Goal: Navigation & Orientation: Find specific page/section

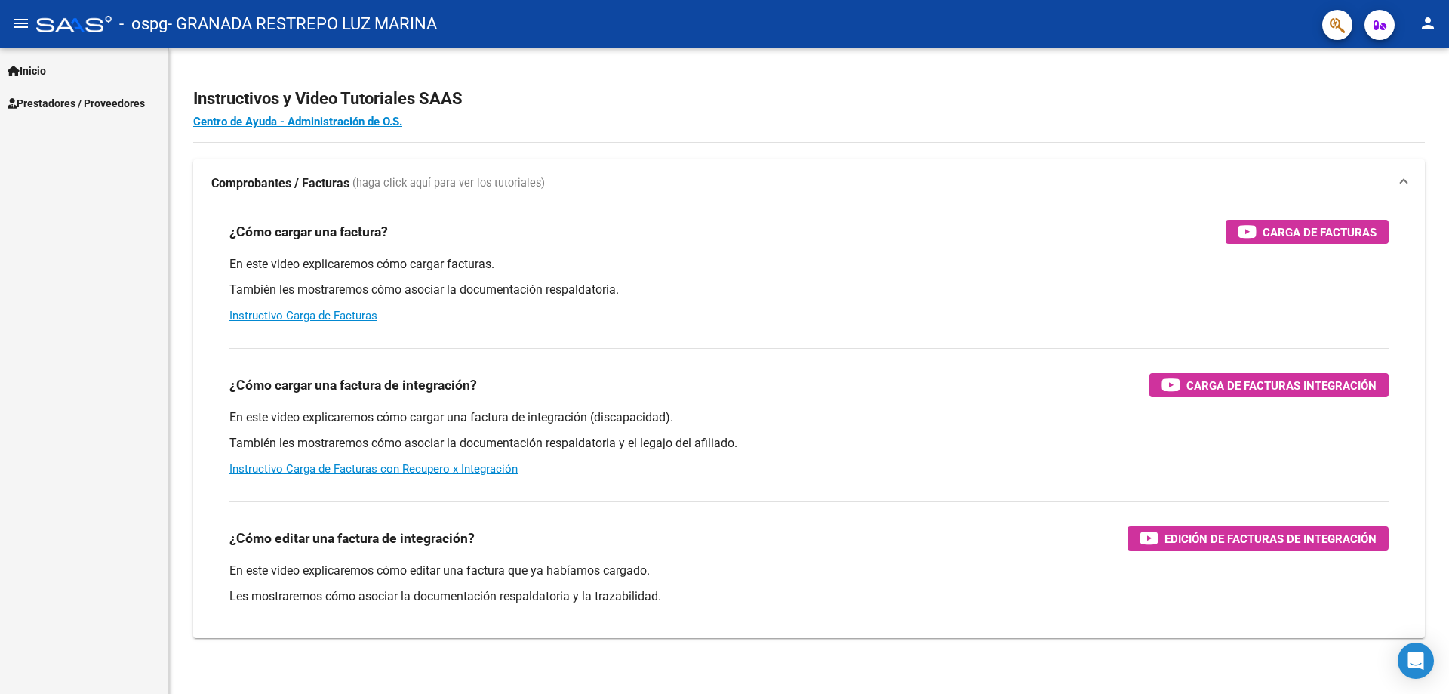
click at [46, 72] on span "Inicio" at bounding box center [27, 71] width 39 height 17
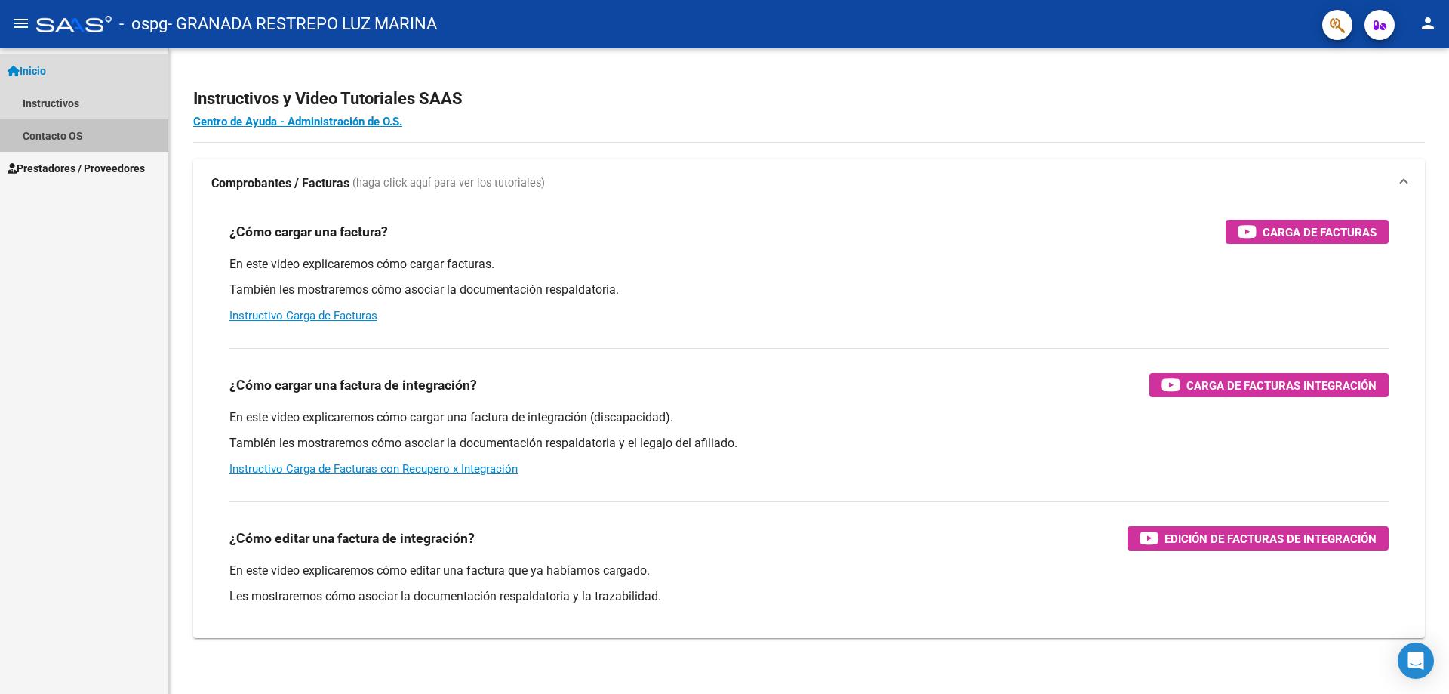
click at [60, 134] on link "Contacto OS" at bounding box center [84, 135] width 168 height 32
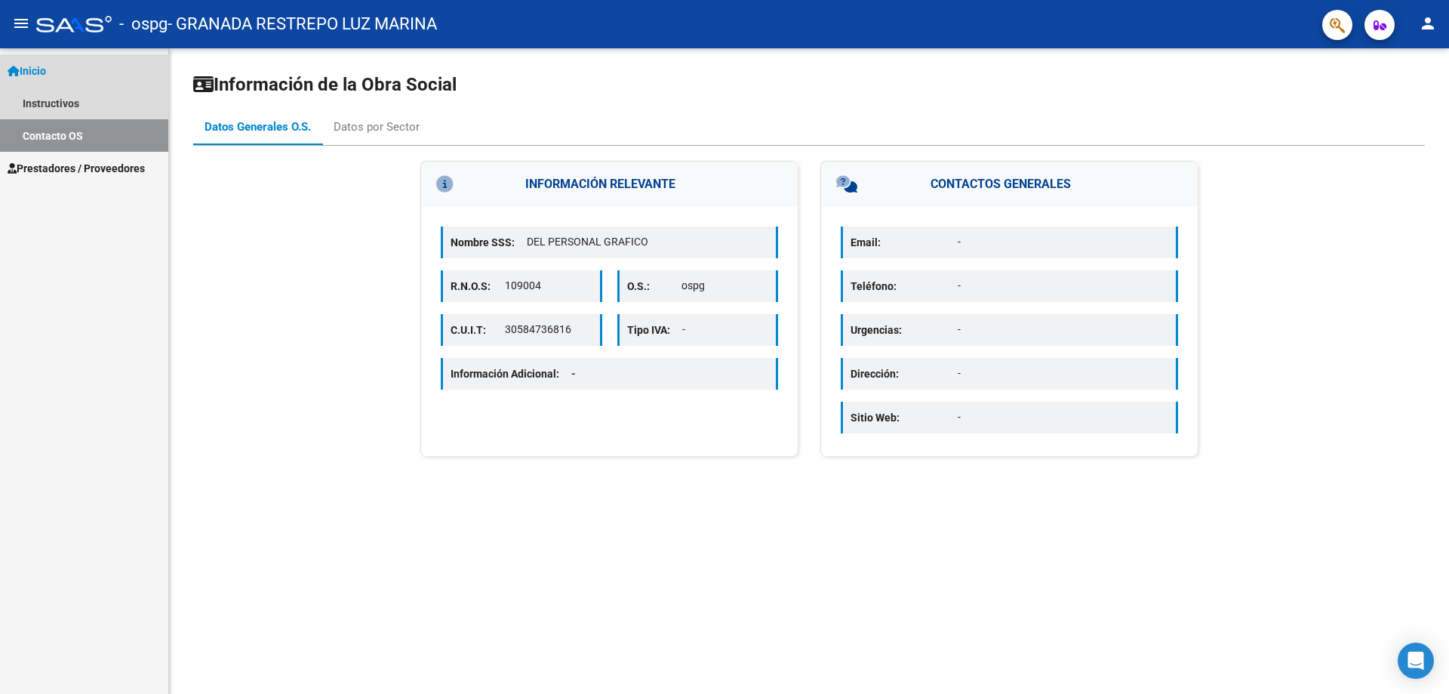
click at [36, 65] on span "Inicio" at bounding box center [27, 71] width 39 height 17
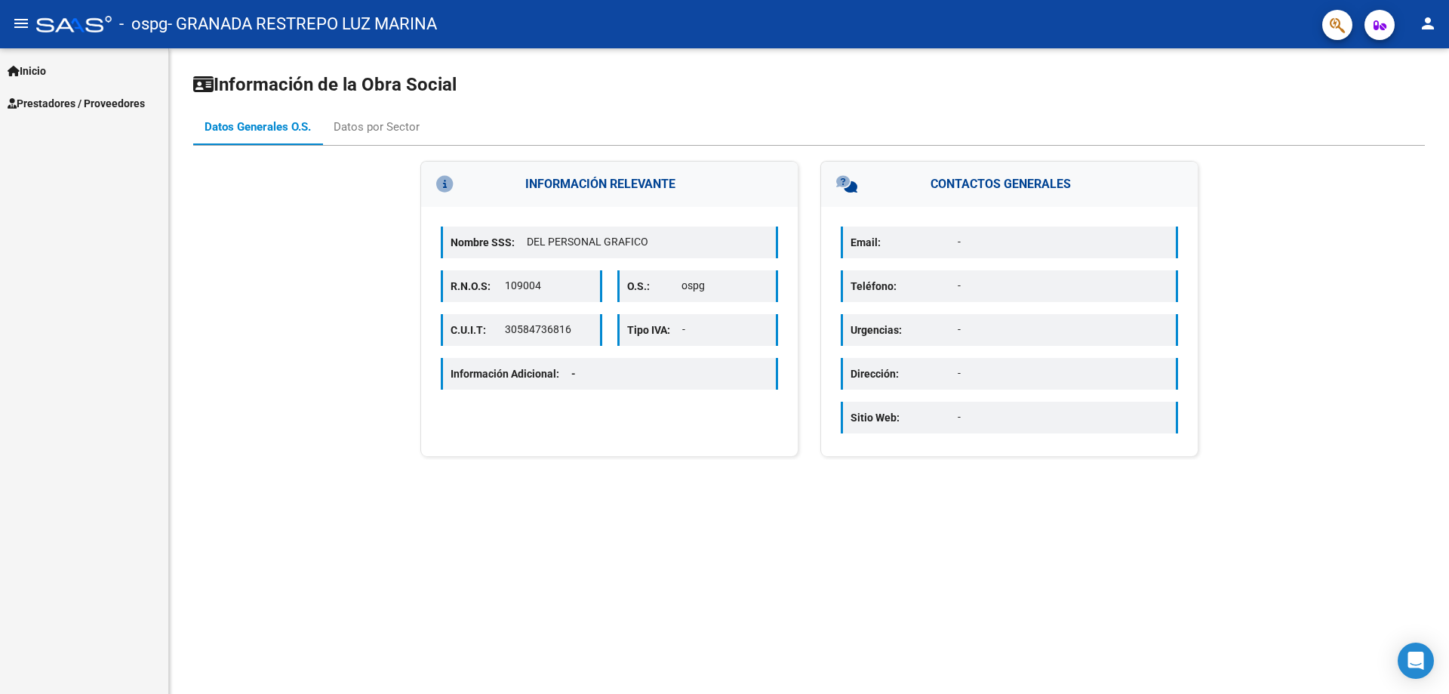
click at [56, 102] on span "Prestadores / Proveedores" at bounding box center [76, 103] width 137 height 17
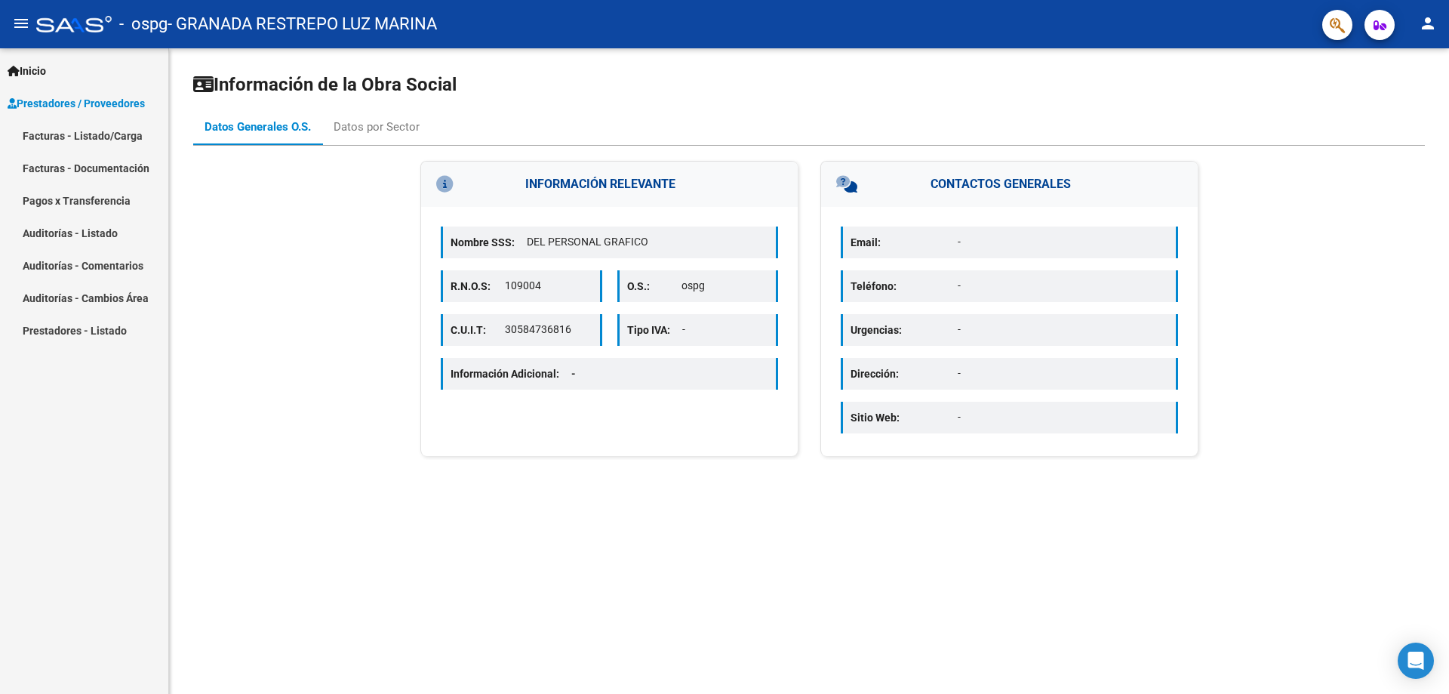
click at [72, 195] on link "Pagos x Transferencia" at bounding box center [84, 200] width 168 height 32
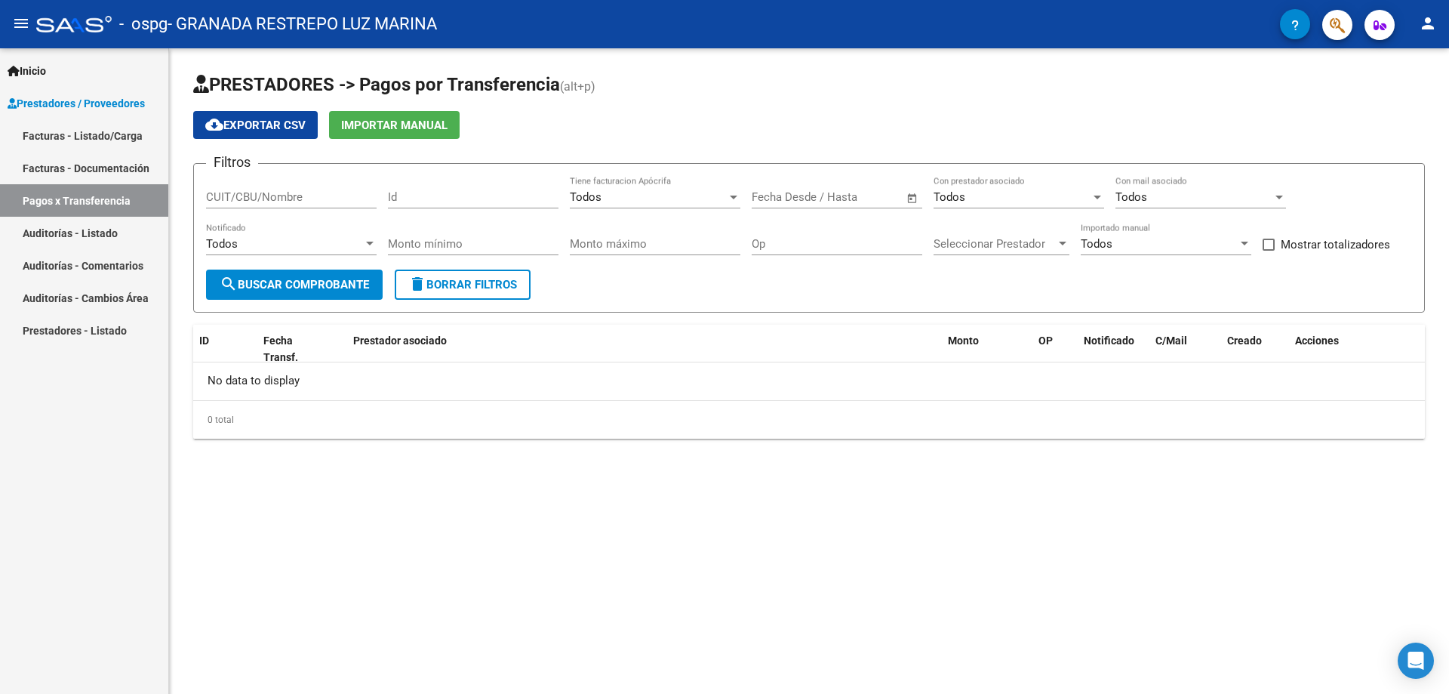
click at [82, 235] on link "Auditorías - Listado" at bounding box center [84, 233] width 168 height 32
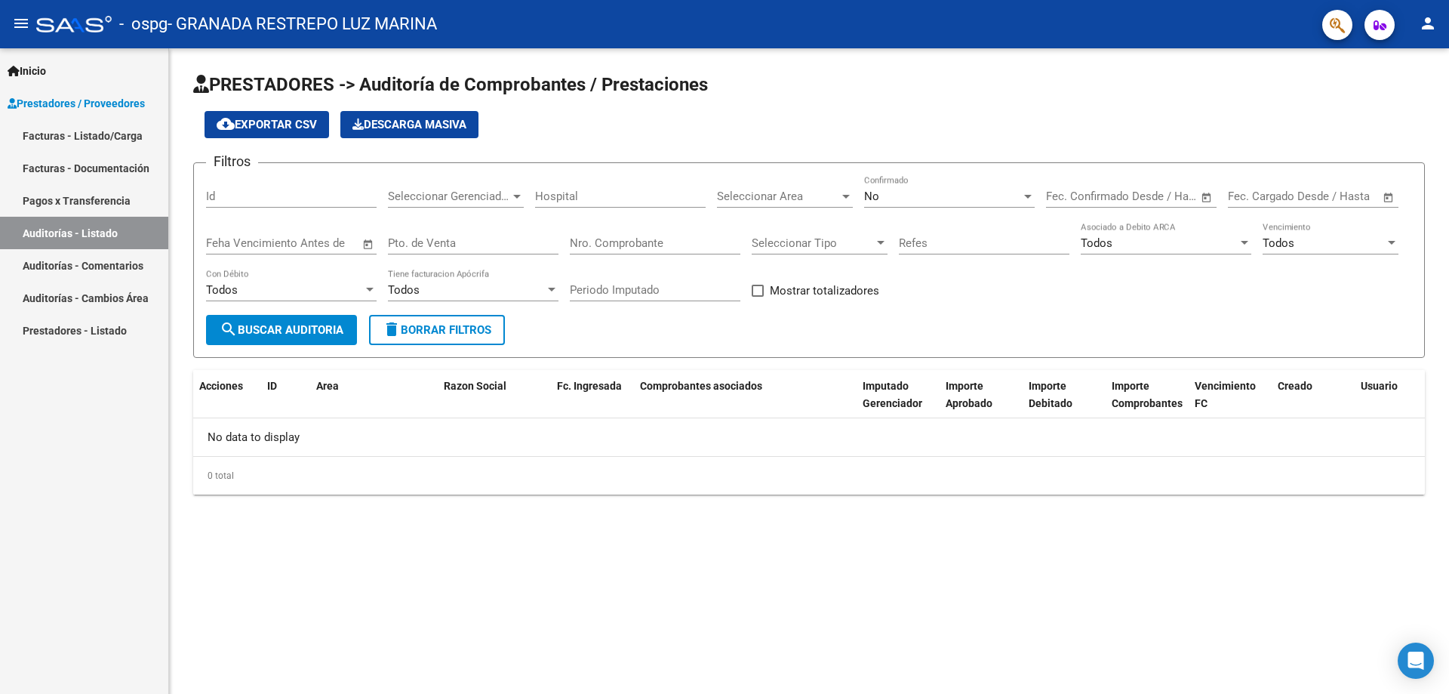
click at [90, 260] on link "Auditorías - Comentarios" at bounding box center [84, 265] width 168 height 32
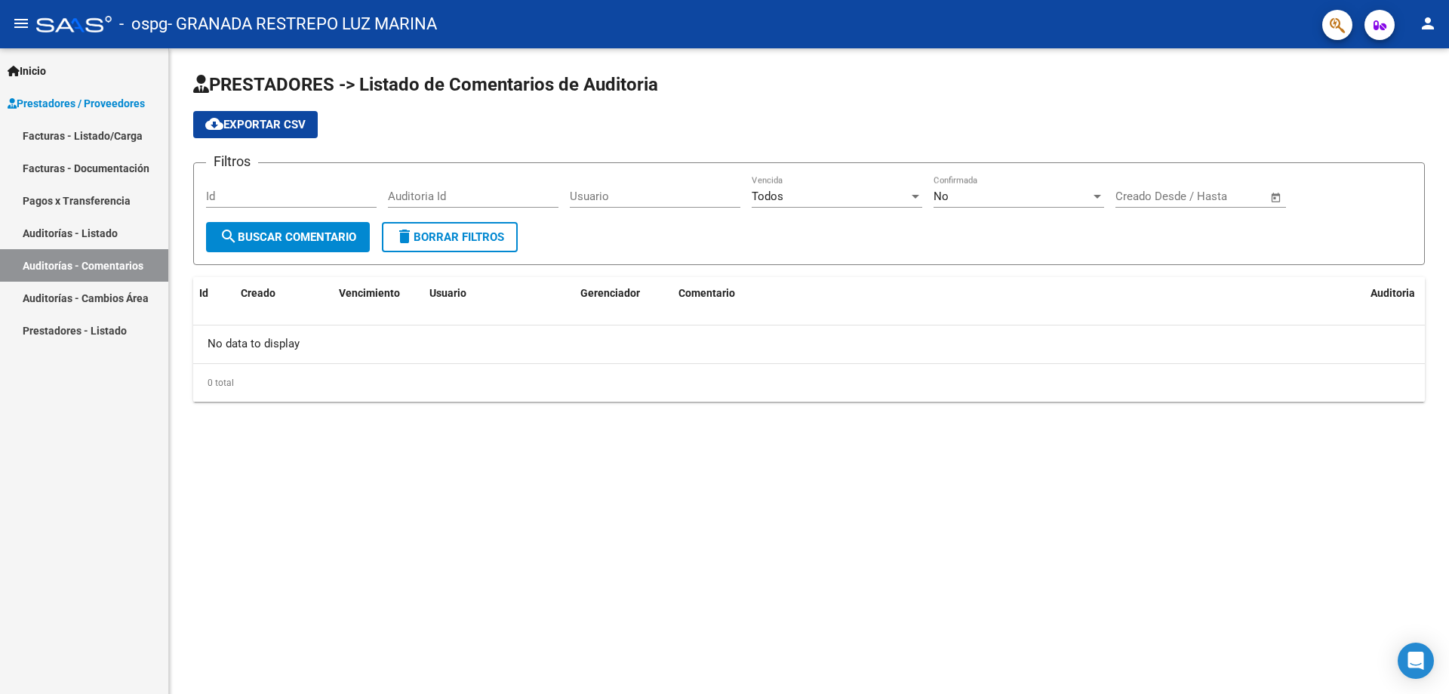
click at [94, 290] on link "Auditorías - Cambios Área" at bounding box center [84, 298] width 168 height 32
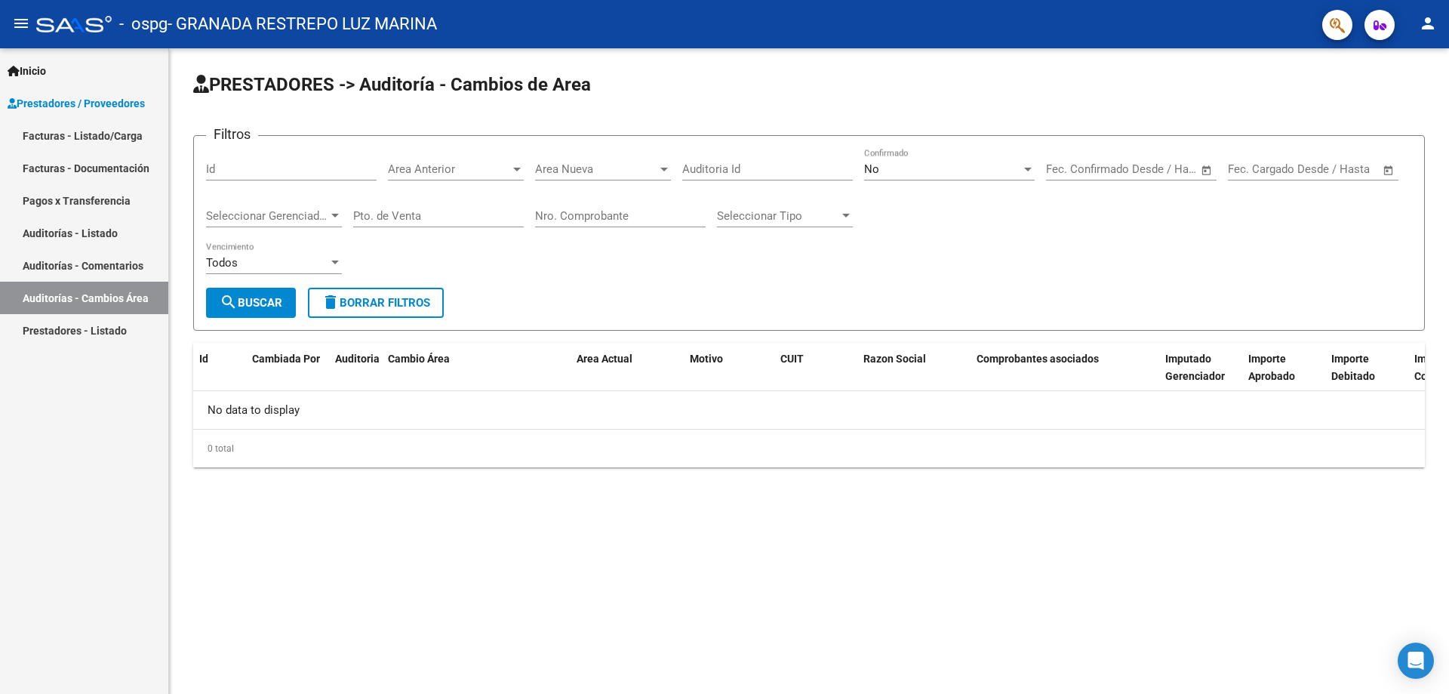
click at [91, 325] on link "Prestadores - Listado" at bounding box center [84, 330] width 168 height 32
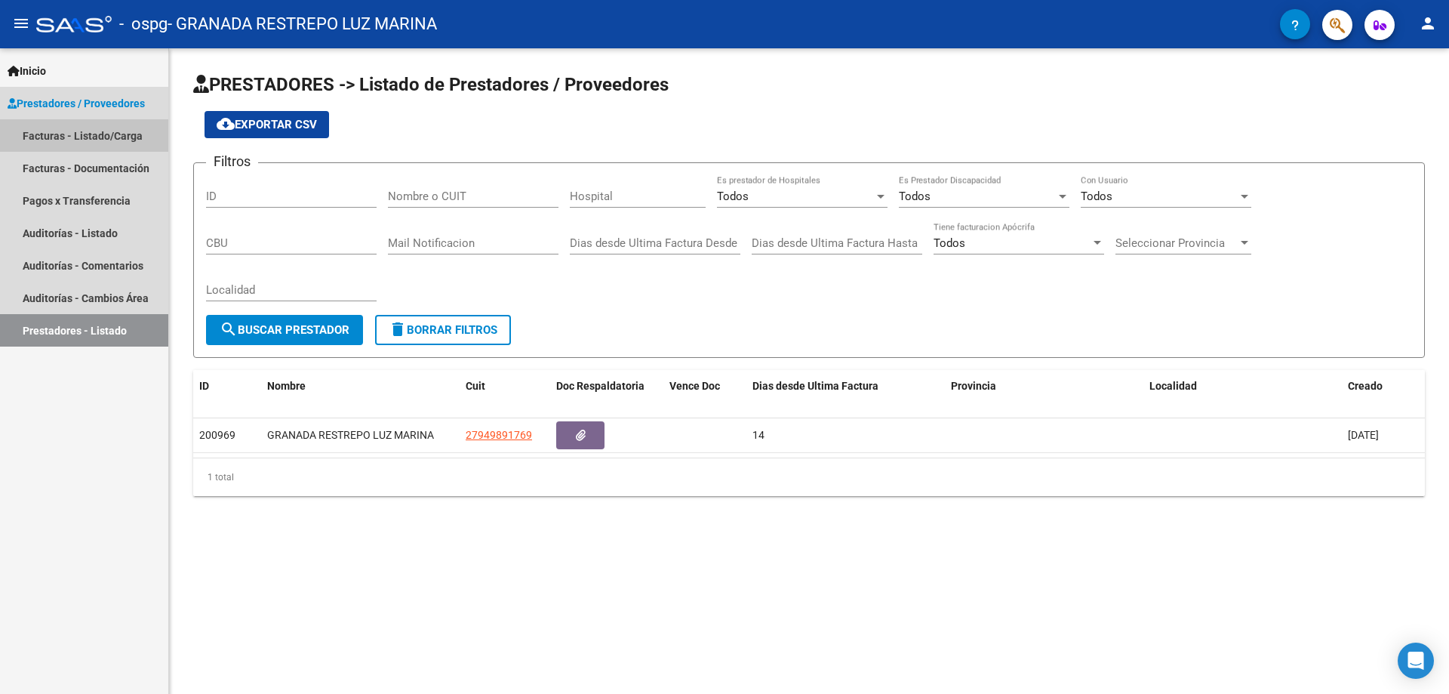
click at [94, 139] on link "Facturas - Listado/Carga" at bounding box center [84, 135] width 168 height 32
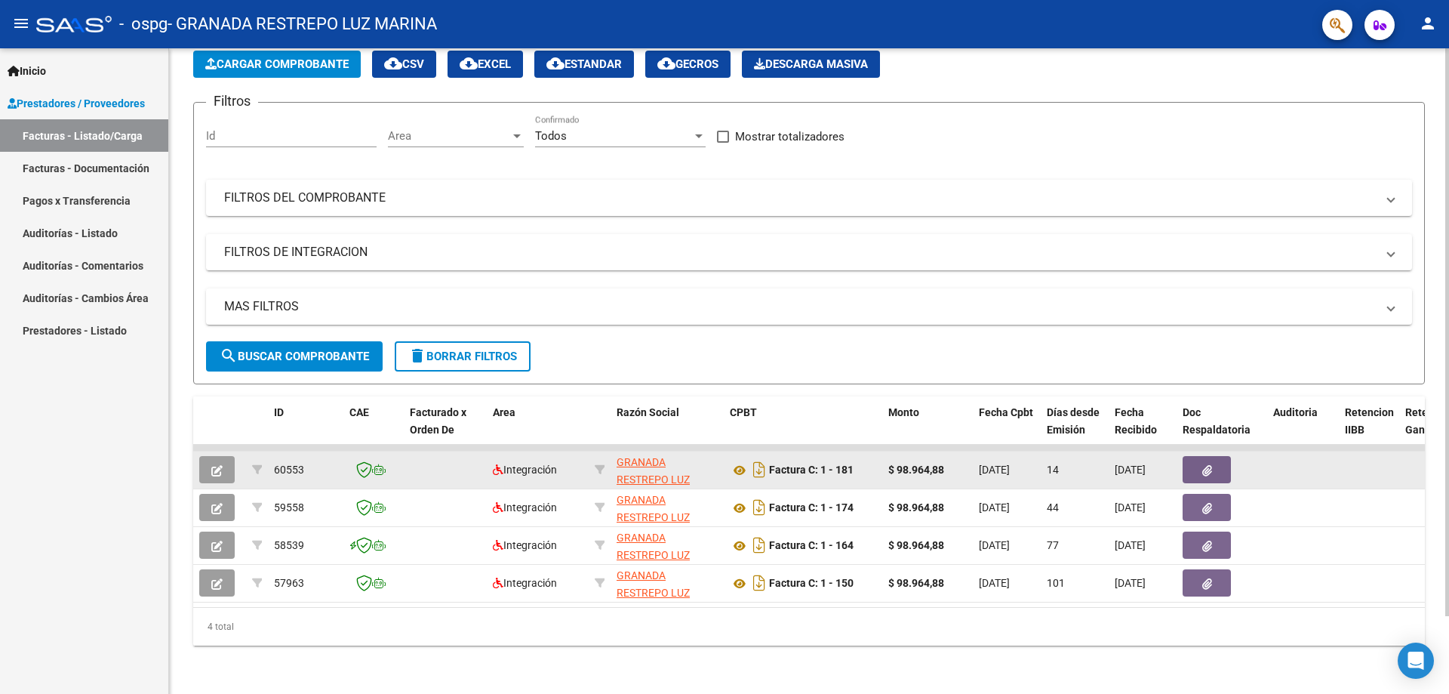
scroll to position [13, 0]
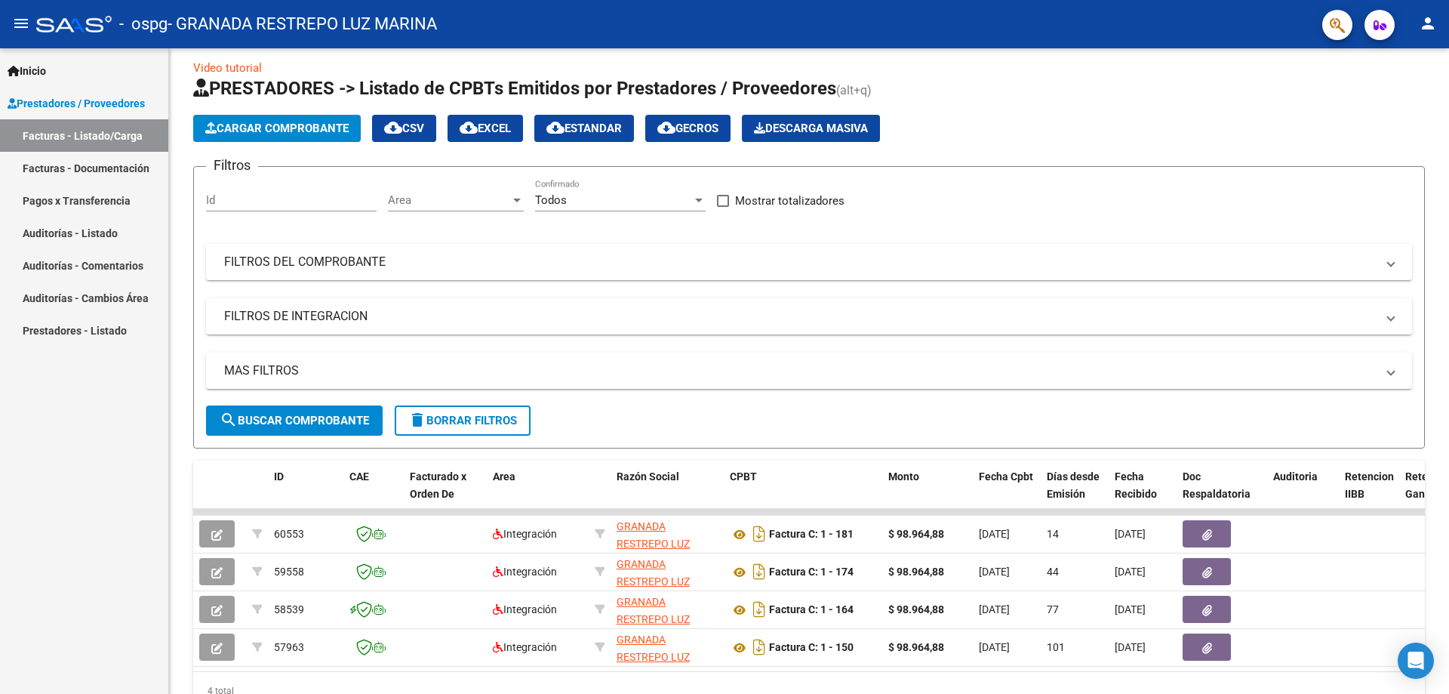
click at [82, 164] on link "Facturas - Documentación" at bounding box center [84, 168] width 168 height 32
